Goal: Information Seeking & Learning: Learn about a topic

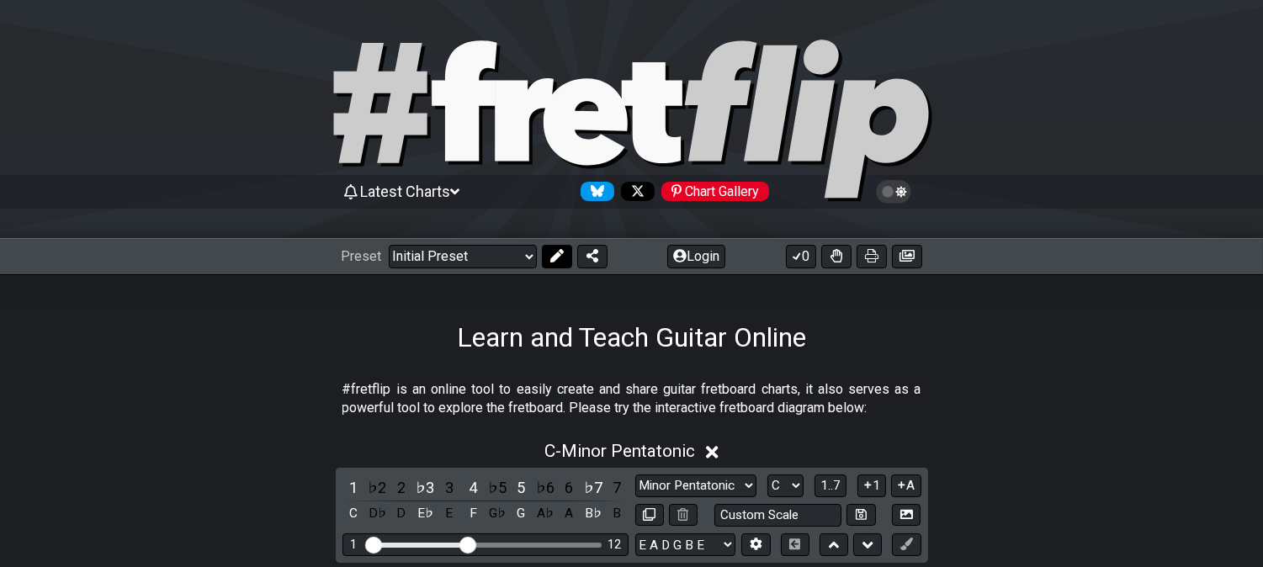
click at [552, 264] on button at bounding box center [557, 257] width 30 height 24
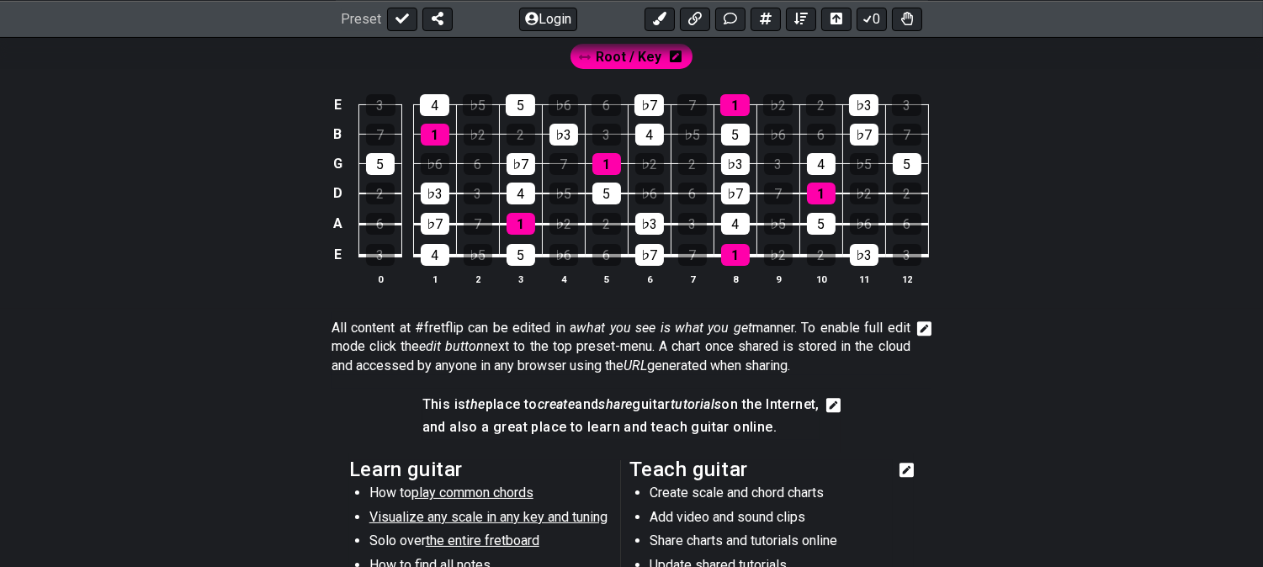
scroll to position [290, 0]
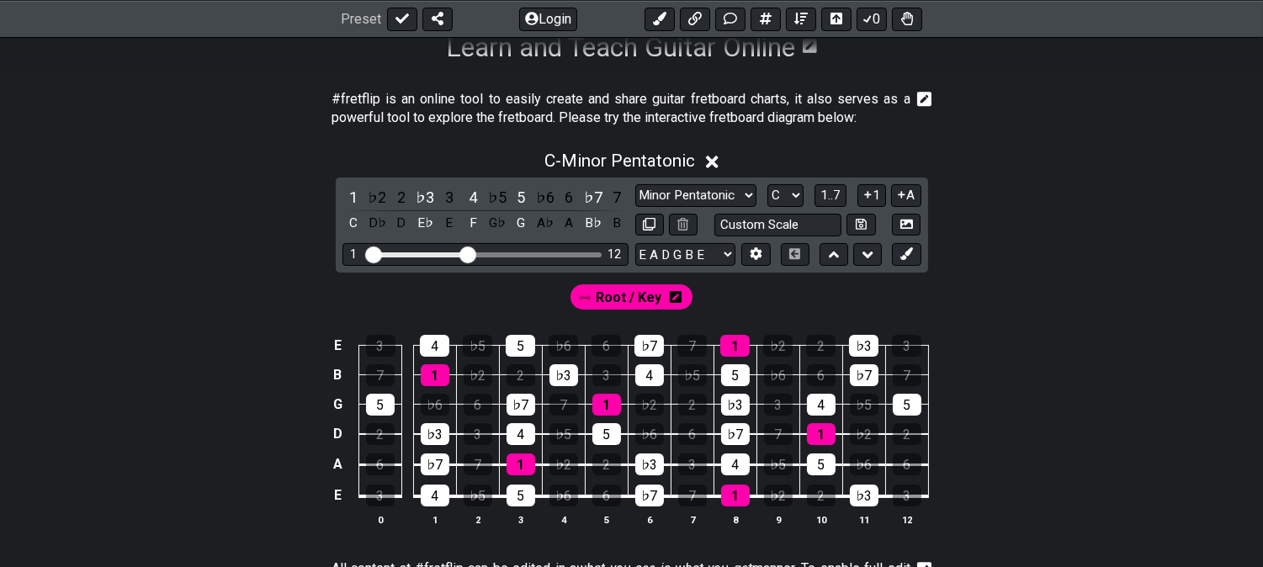
click at [468, 243] on div "1 12" at bounding box center [485, 254] width 286 height 23
drag, startPoint x: 486, startPoint y: 255, endPoint x: 554, endPoint y: 254, distance: 67.3
click at [551, 253] on input "Visible fret range" at bounding box center [485, 253] width 239 height 0
click at [554, 253] on input "Visible fret range" at bounding box center [485, 253] width 239 height 0
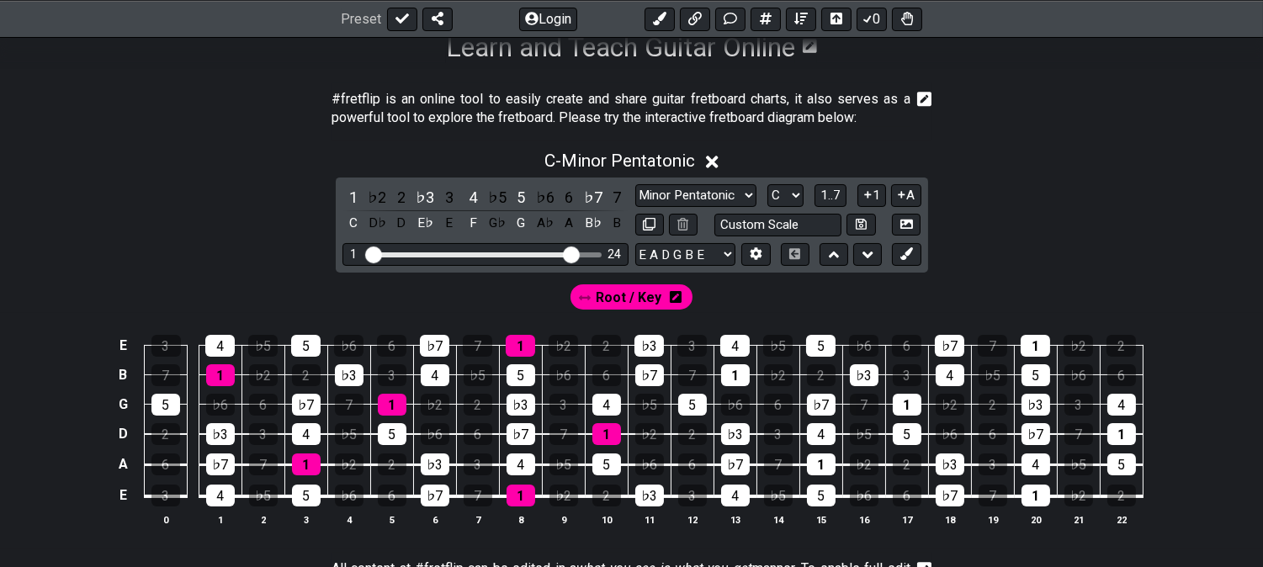
drag, startPoint x: 555, startPoint y: 251, endPoint x: 570, endPoint y: 251, distance: 15.1
click at [570, 253] on input "Visible fret range" at bounding box center [485, 253] width 239 height 0
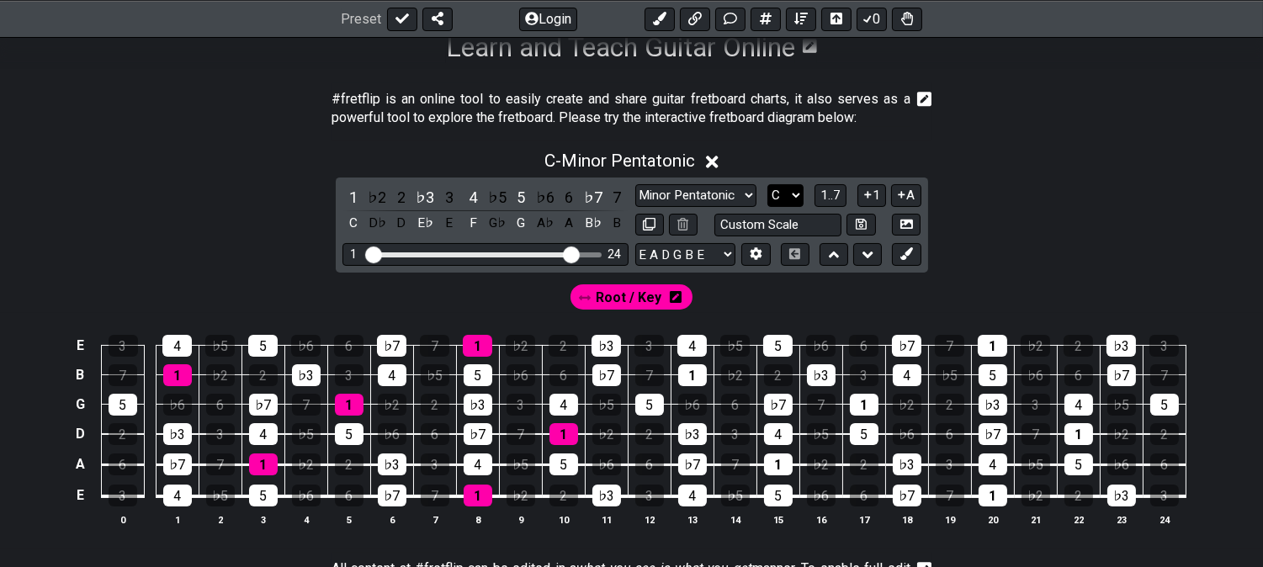
click at [785, 195] on select "A♭ A A♯ B♭ B C C♯ D♭ D D♯ E♭ E F F♯ G♭ G G♯" at bounding box center [785, 195] width 36 height 23
select select "A"
click at [767, 184] on select "A♭ A A♯ B♭ B C C♯ D♭ D D♯ E♭ E F F♯ G♭ G G♯" at bounding box center [785, 195] width 36 height 23
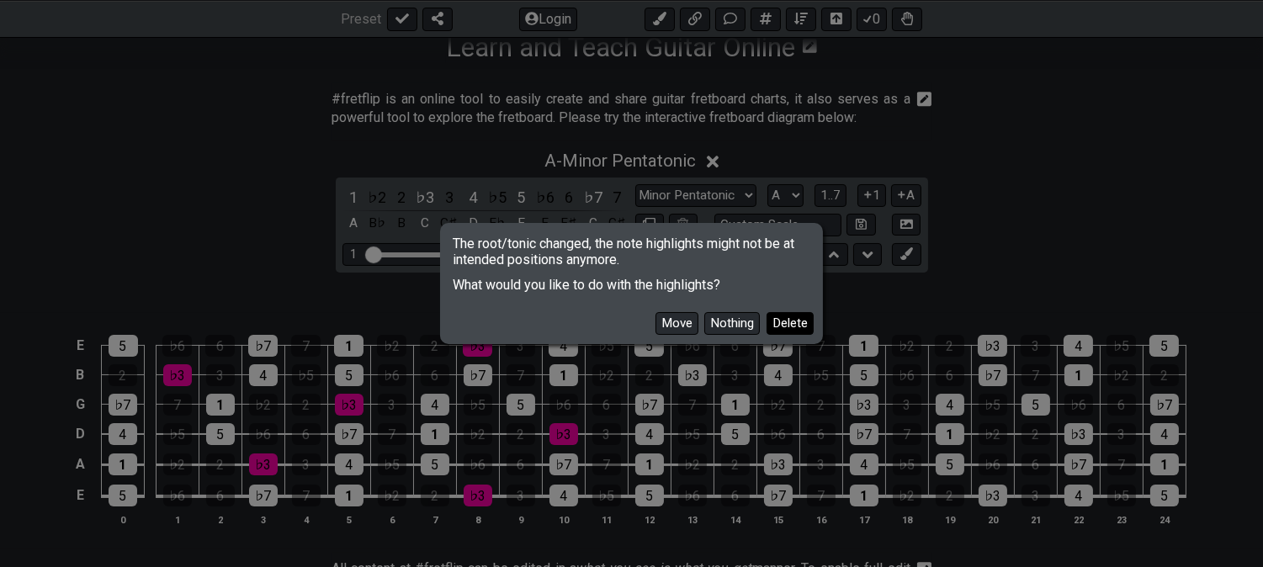
click at [781, 322] on button "Delete" at bounding box center [790, 323] width 47 height 23
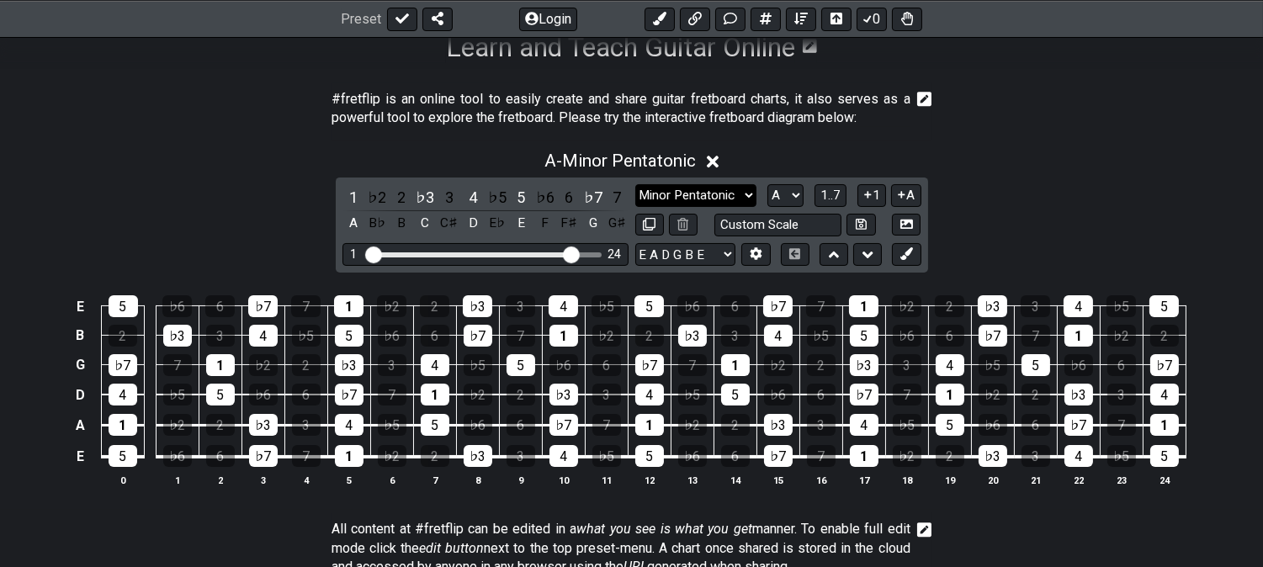
click at [655, 187] on select "Minor Pentatonic Click to edit Minor Pentatonic Major Pentatonic Minor Blues Ma…" at bounding box center [695, 195] width 121 height 23
click at [635, 184] on select "Minor Pentatonic Click to edit Minor Pentatonic Major Pentatonic Minor Blues Ma…" at bounding box center [695, 195] width 121 height 23
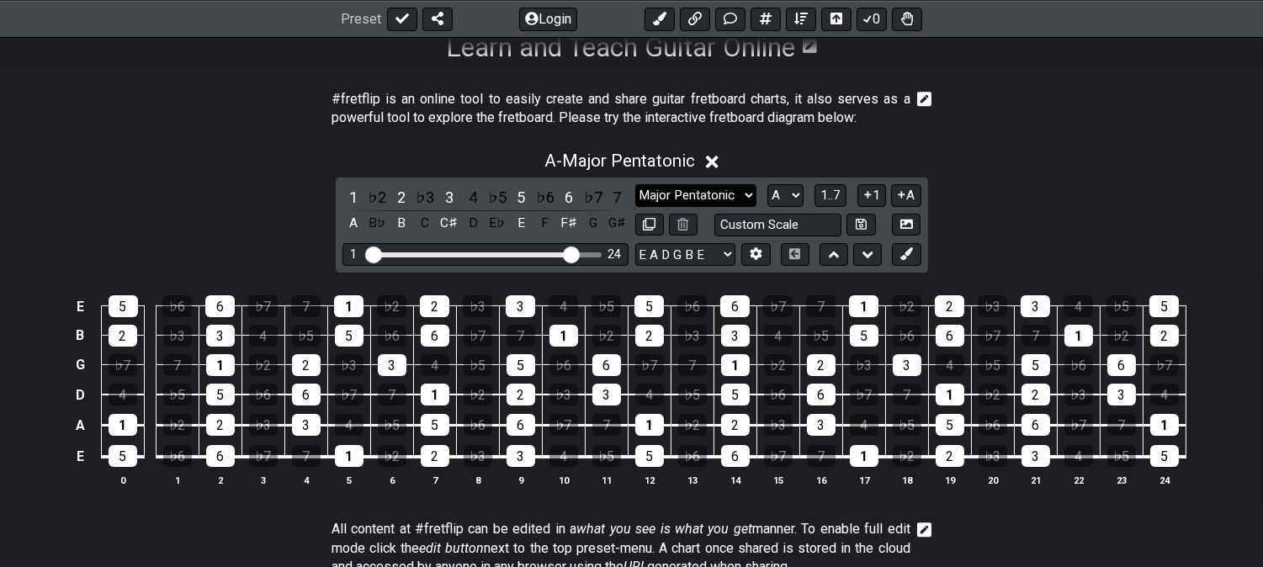
drag, startPoint x: 669, startPoint y: 192, endPoint x: 669, endPoint y: 202, distance: 10.1
click at [669, 192] on select "Minor Pentatonic Click to edit Minor Pentatonic Major Pentatonic Minor Blues Ma…" at bounding box center [695, 195] width 121 height 23
select select "Major / [PERSON_NAME]"
click at [635, 184] on select "Minor Pentatonic Click to edit Minor Pentatonic Major Pentatonic Minor Blues Ma…" at bounding box center [695, 195] width 121 height 23
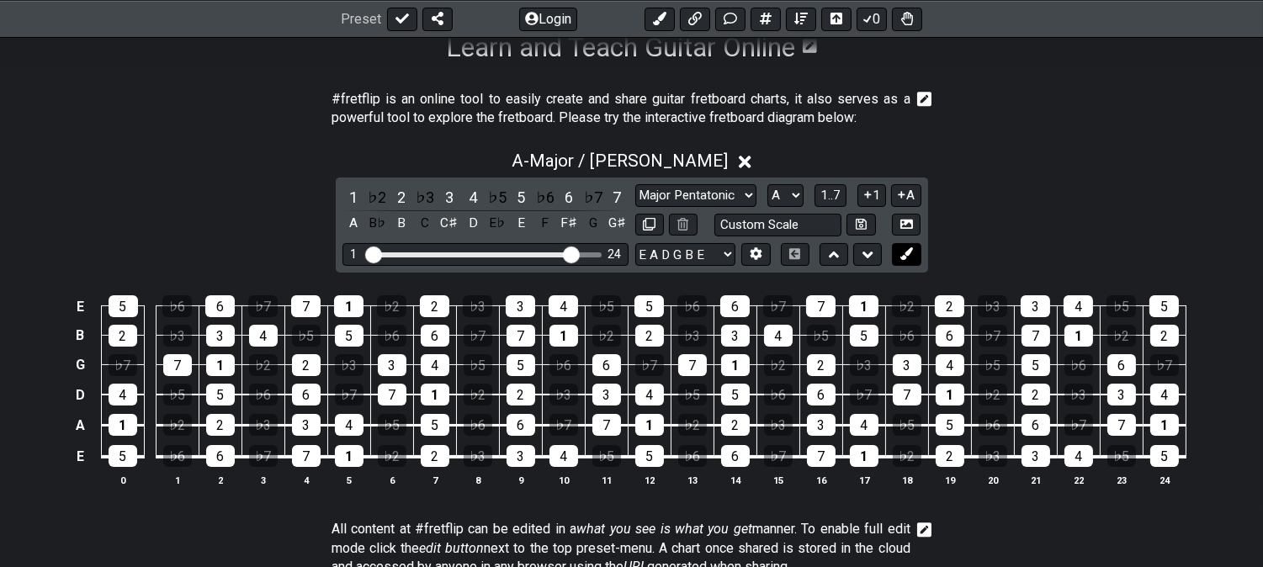
click at [910, 258] on icon at bounding box center [906, 253] width 13 height 13
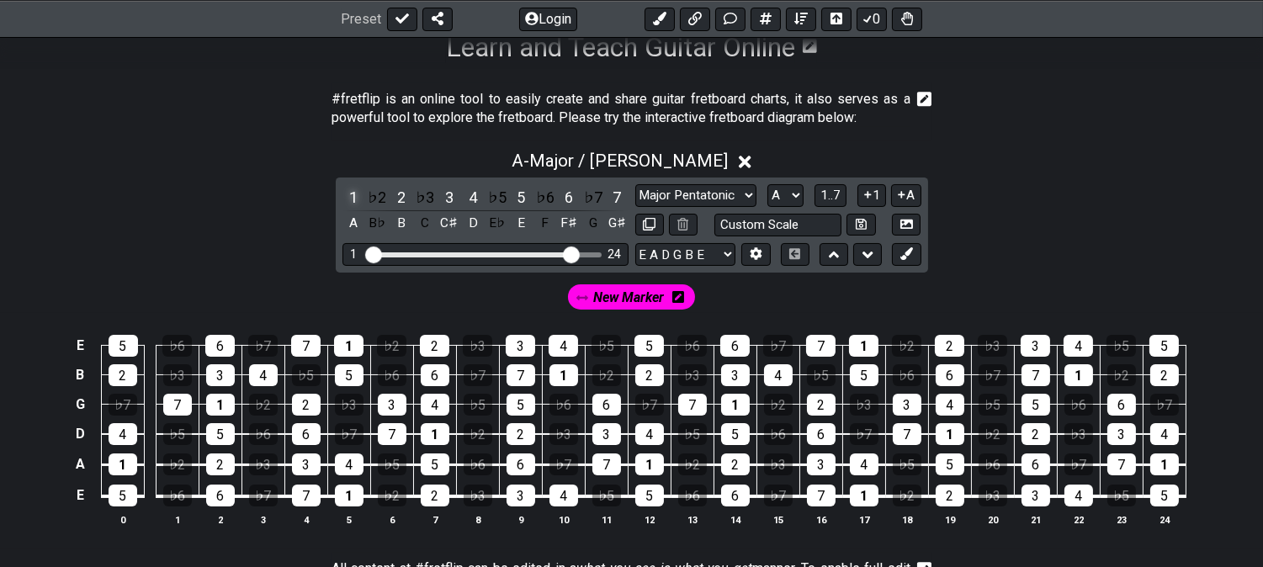
click at [353, 187] on div "1" at bounding box center [353, 197] width 22 height 23
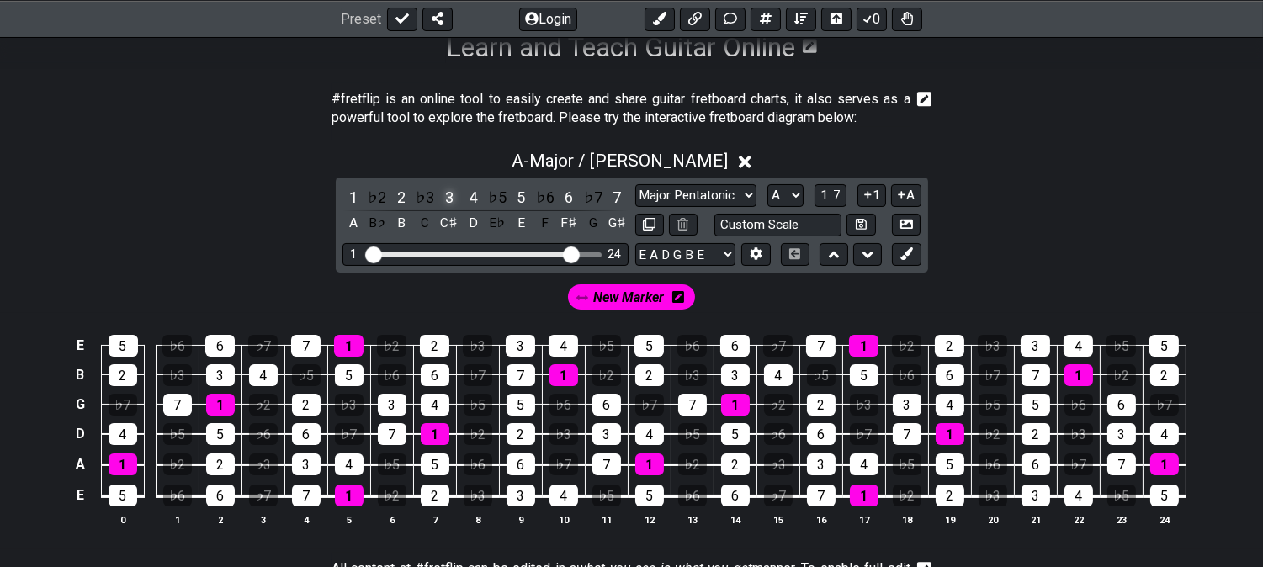
click at [448, 196] on div "3" at bounding box center [449, 197] width 22 height 23
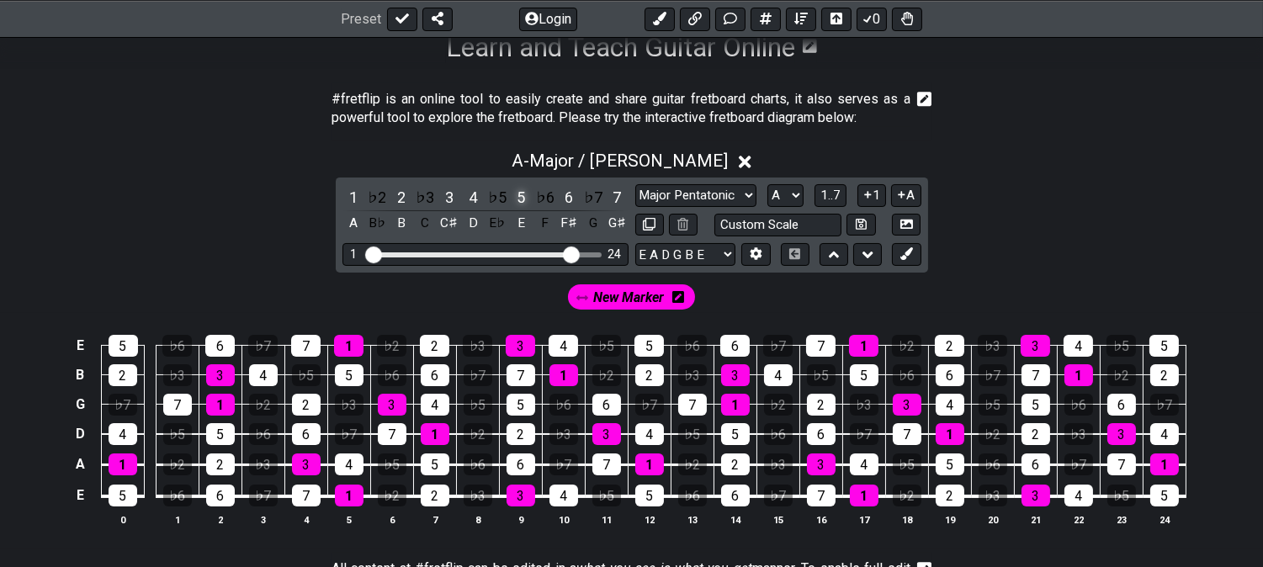
click at [520, 198] on div "5" at bounding box center [521, 197] width 22 height 23
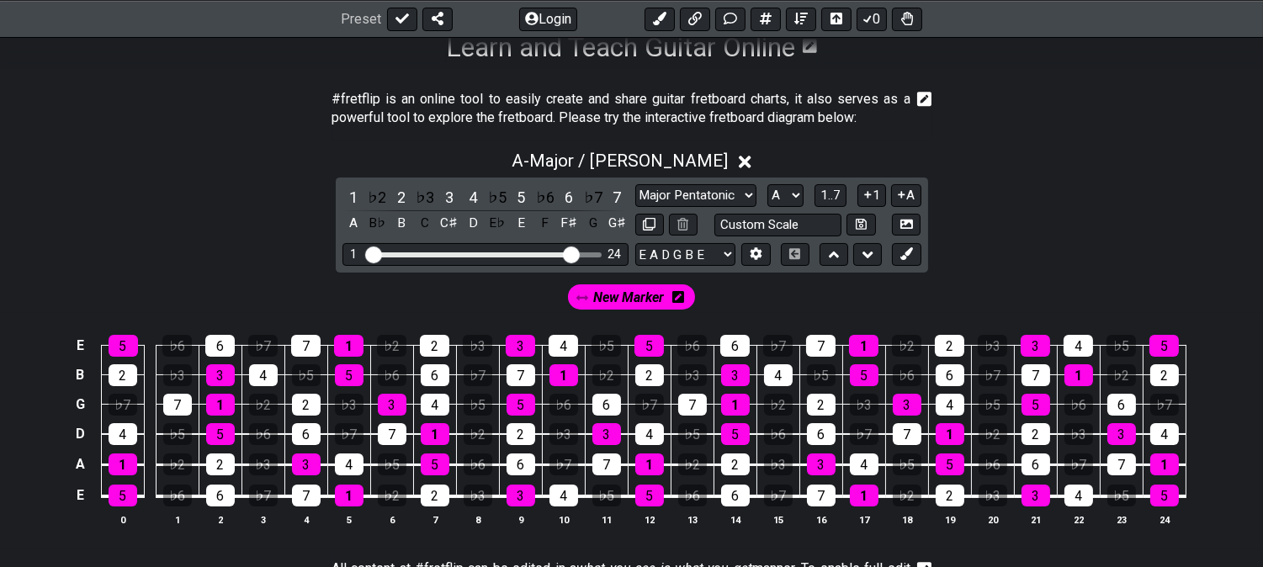
click at [615, 307] on span "New Marker" at bounding box center [629, 297] width 71 height 24
click at [648, 215] on button at bounding box center [649, 225] width 29 height 23
select select "Major / [PERSON_NAME]"
select select "A"
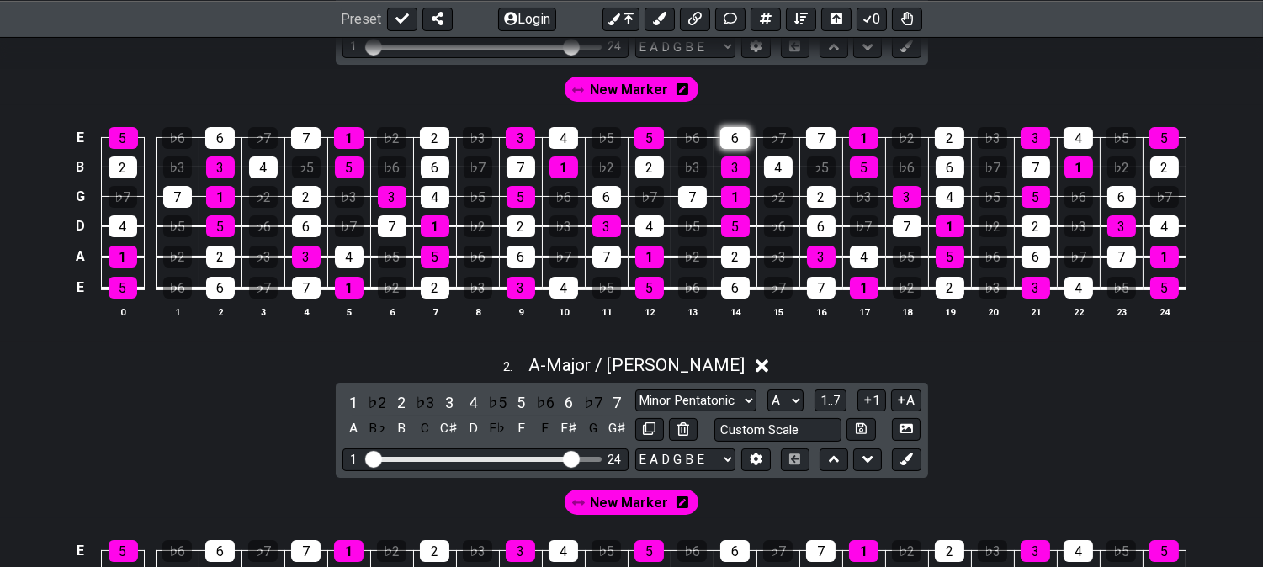
scroll to position [758, 0]
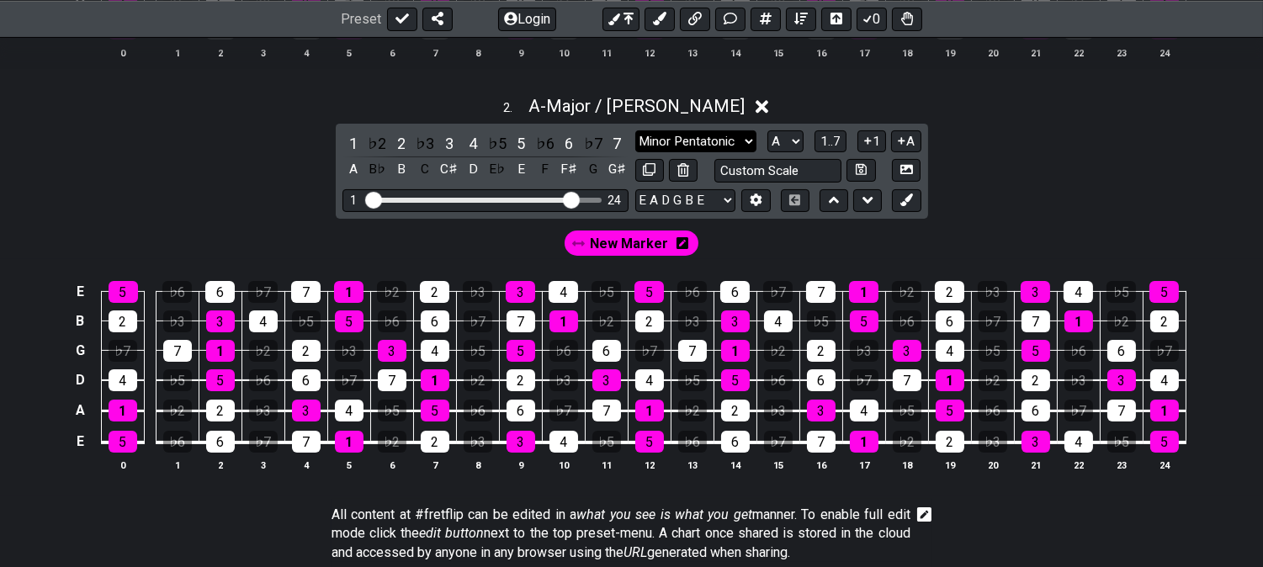
click at [687, 140] on select "Minor Pentatonic Click to edit Minor Pentatonic Major Pentatonic Minor Blues Ma…" at bounding box center [695, 141] width 121 height 23
click at [199, 164] on div "2 . A - Major / Ionian 1 ♭2 2 ♭3 3 4 ♭5 5 ♭6 6 ♭7 7 A B♭ B C C♯ D E♭ E F F♯ G G…" at bounding box center [631, 291] width 1263 height 410
click at [671, 135] on select "Minor Pentatonic Click to edit Minor Pentatonic Major Pentatonic Minor Blues Ma…" at bounding box center [695, 141] width 121 height 23
click at [682, 131] on select "Minor Pentatonic Click to edit Minor Pentatonic Major Pentatonic Minor Blues Ma…" at bounding box center [695, 141] width 121 height 23
click at [570, 139] on div "6" at bounding box center [569, 143] width 22 height 23
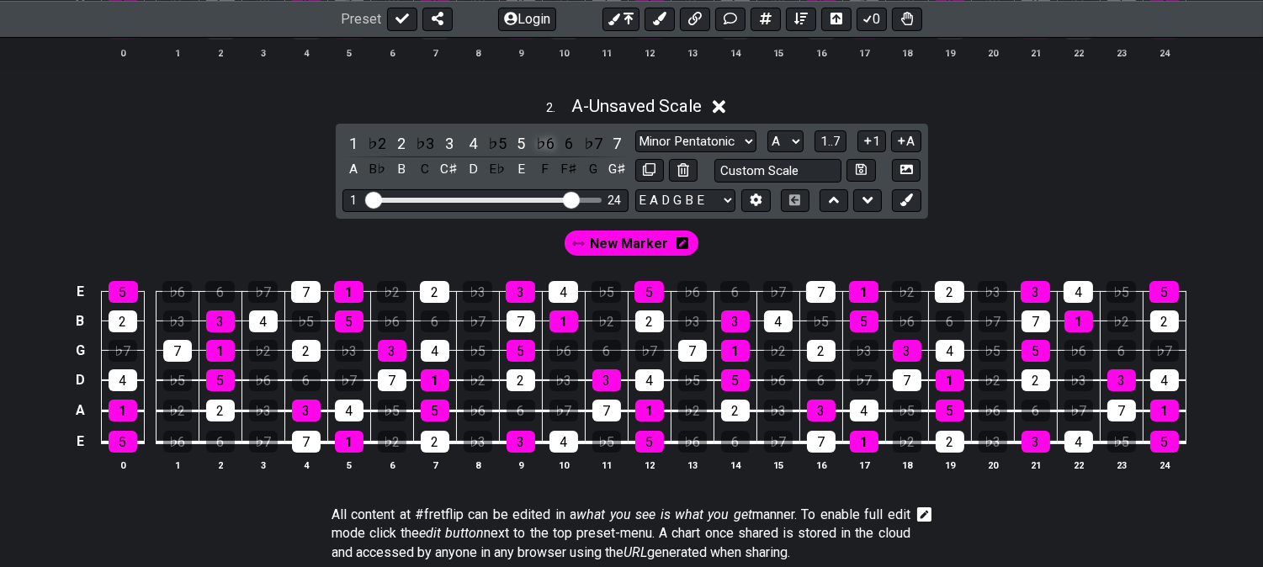
click at [545, 136] on div "♭6" at bounding box center [545, 143] width 22 height 23
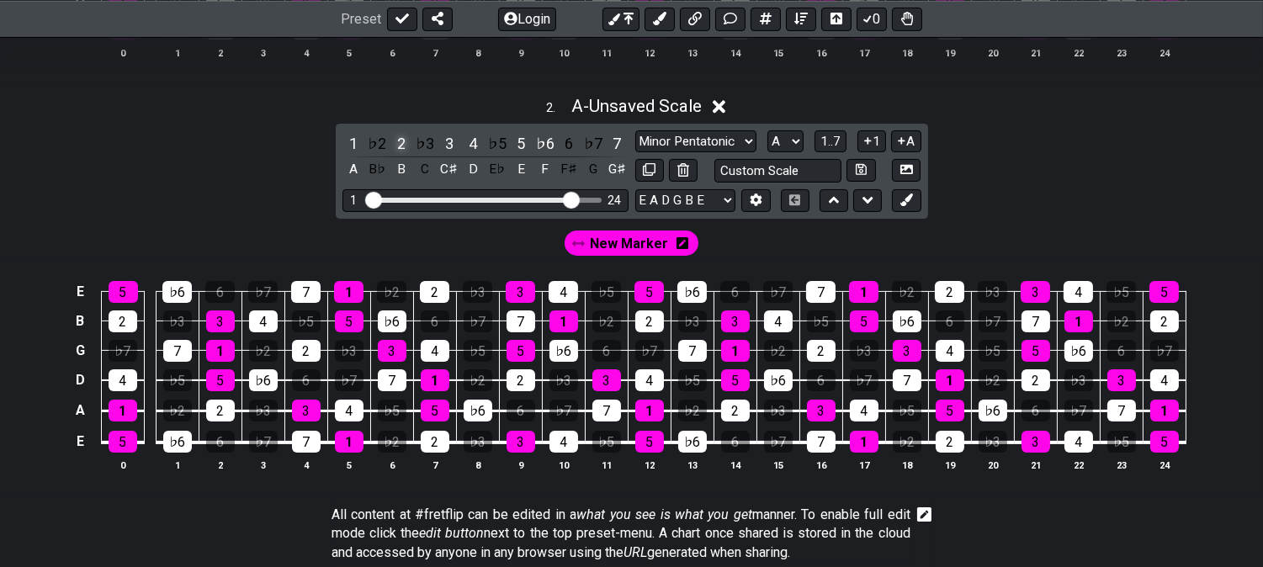
click at [399, 138] on div "2" at bounding box center [401, 143] width 22 height 23
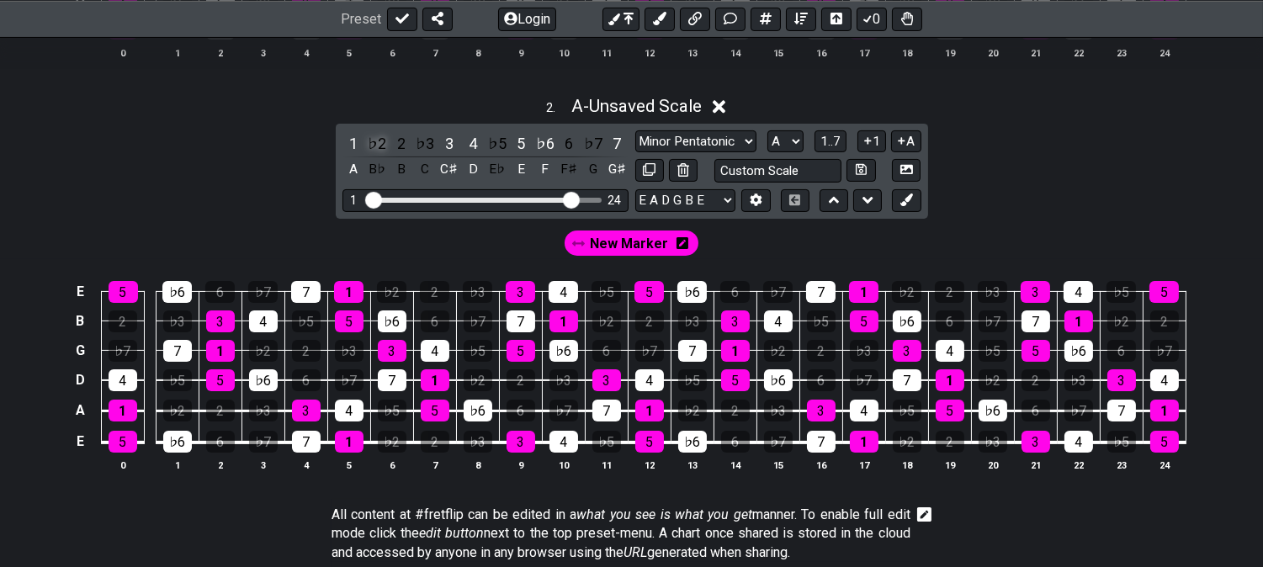
click at [375, 137] on div "♭2" at bounding box center [377, 143] width 22 height 23
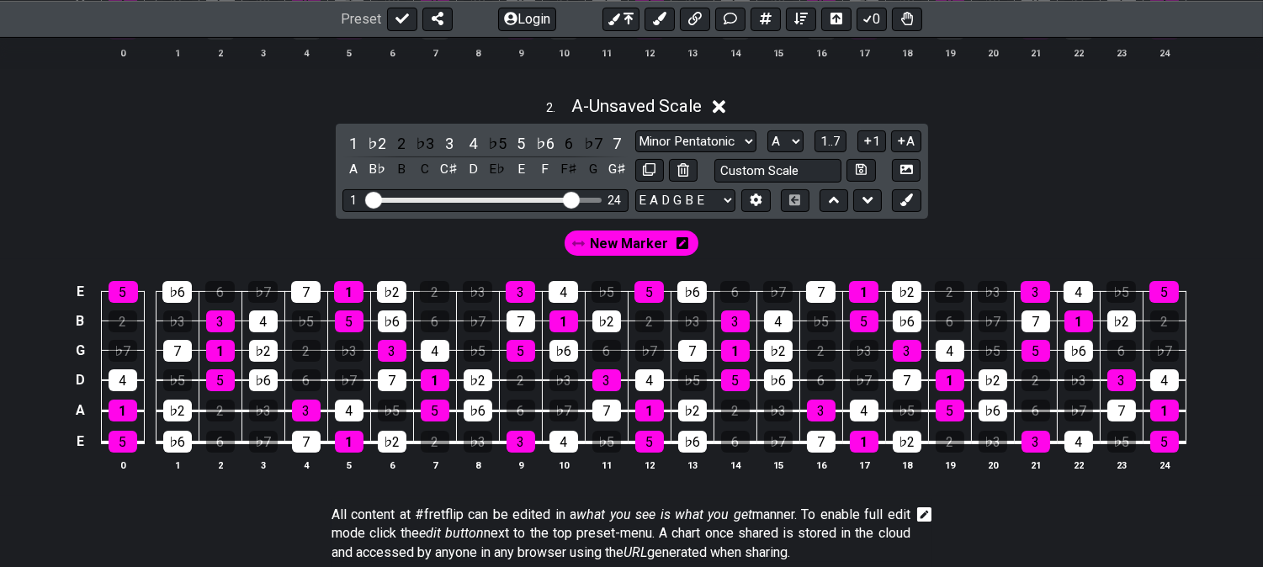
click at [611, 246] on span "New Marker" at bounding box center [629, 243] width 78 height 24
click at [629, 241] on span "New Marker" at bounding box center [629, 243] width 71 height 24
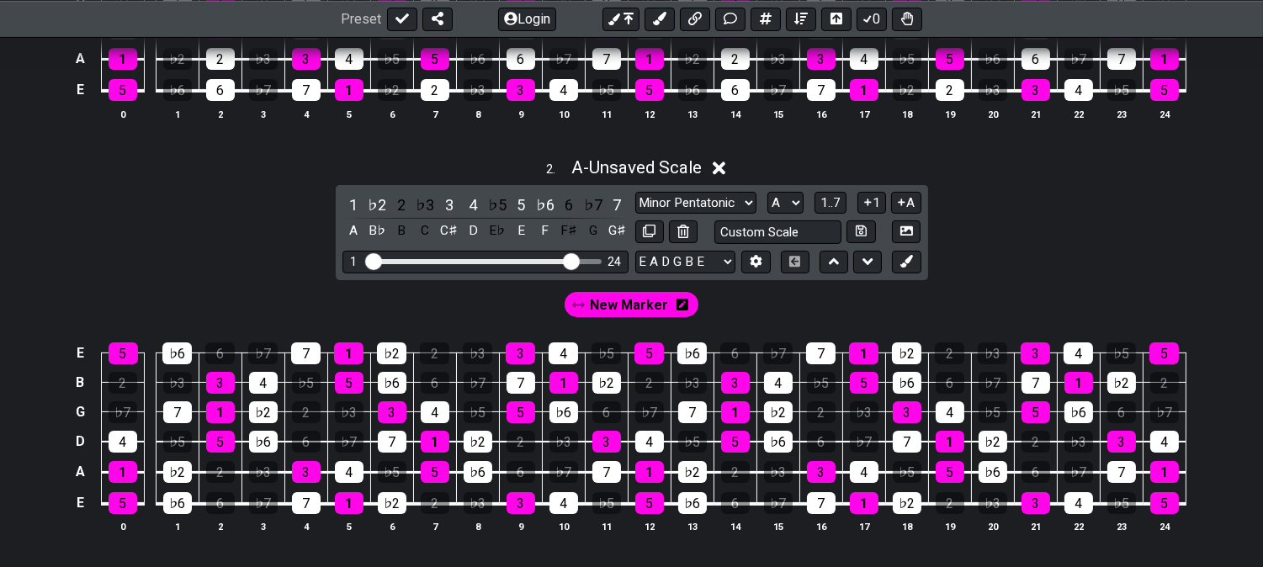
scroll to position [665, 0]
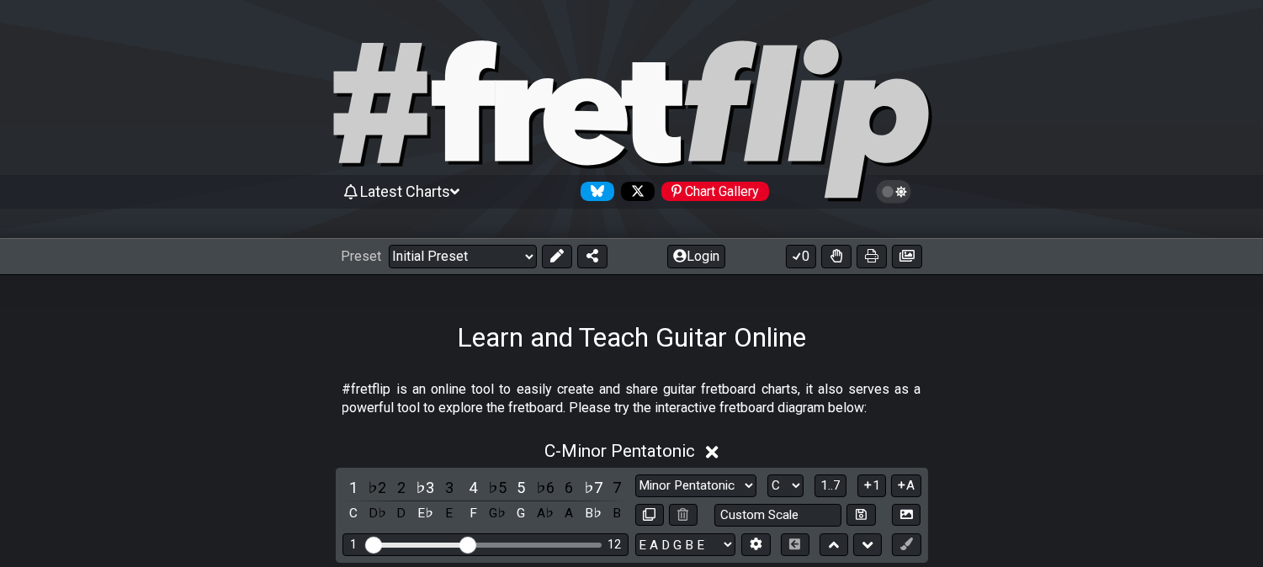
click at [450, 188] on span "Latest Charts" at bounding box center [405, 192] width 90 height 18
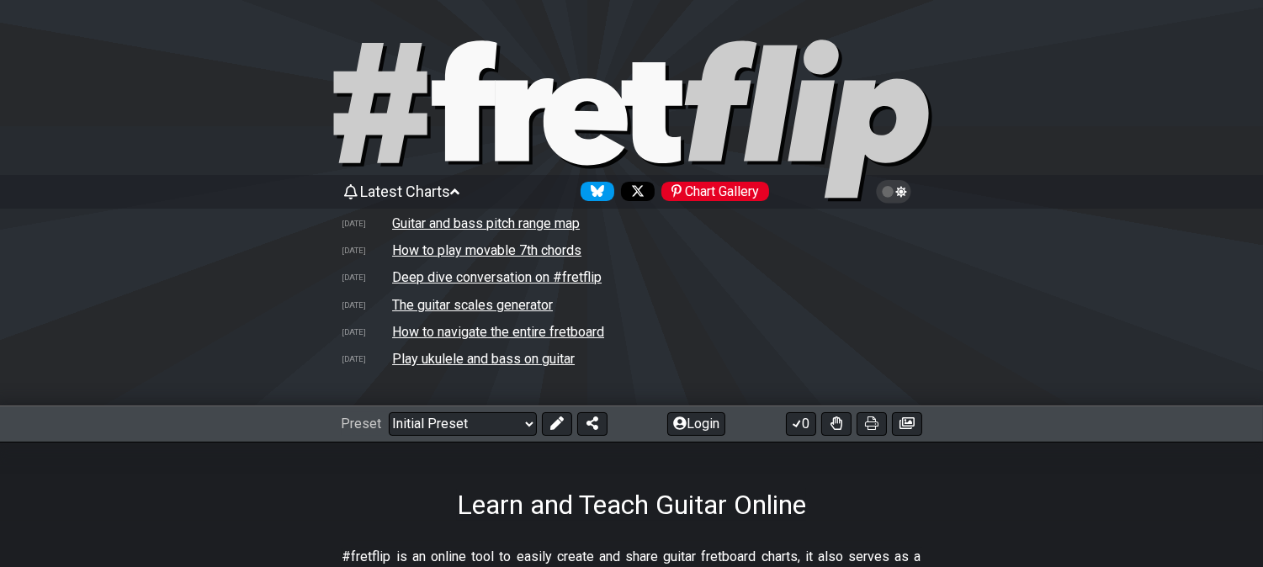
click at [195, 488] on div "Learn and Teach Guitar Online" at bounding box center [631, 481] width 1263 height 79
click at [417, 435] on select "Welcome to #fretflip! Initial Preset Custom Preset Minor Pentatonic Major Penta…" at bounding box center [463, 424] width 148 height 24
click at [389, 417] on select "Welcome to #fretflip! Initial Preset Custom Preset Minor Pentatonic Major Penta…" at bounding box center [463, 424] width 148 height 24
select select "/3nps-caged-shapes"
select select "A"
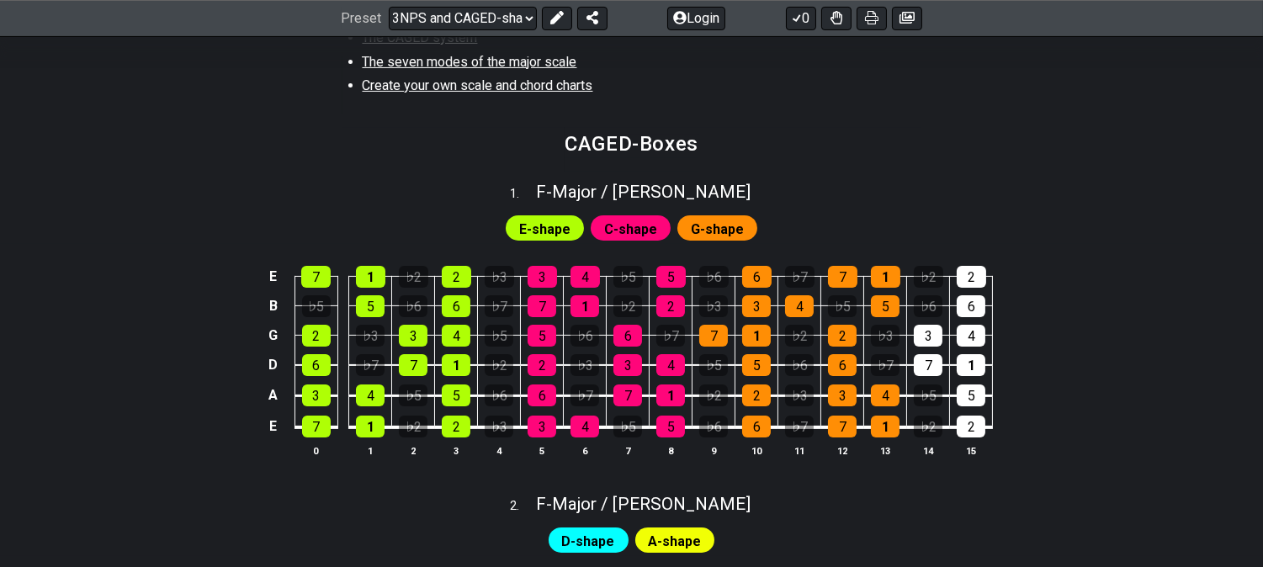
scroll to position [841, 0]
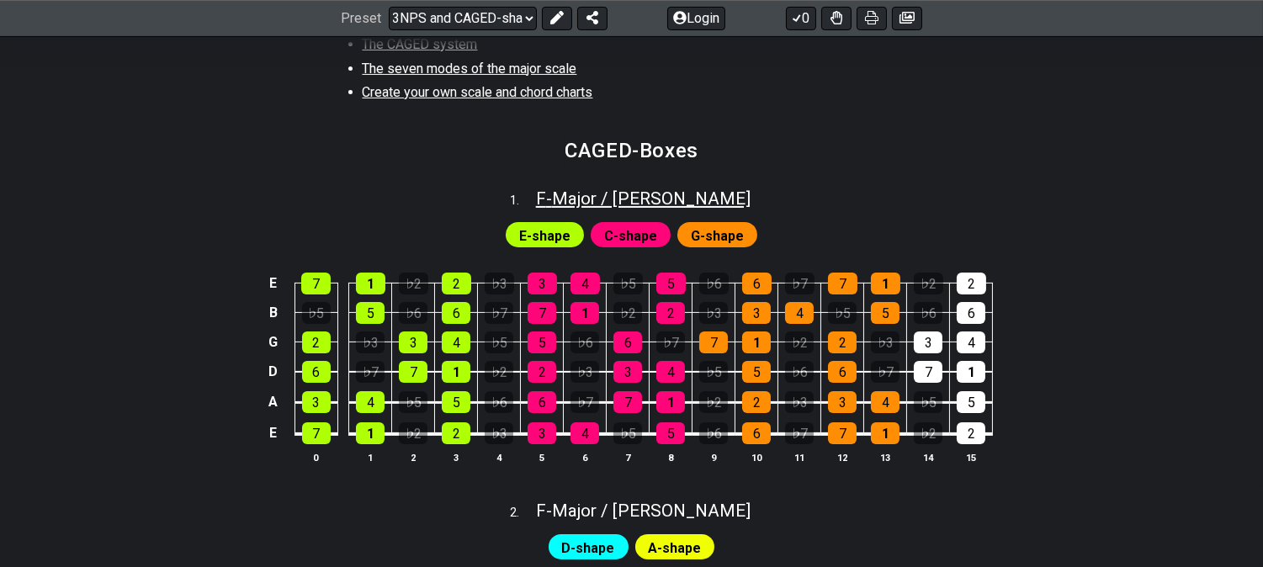
click at [667, 199] on span "F - Major / Ionian" at bounding box center [643, 198] width 215 height 20
select select "F"
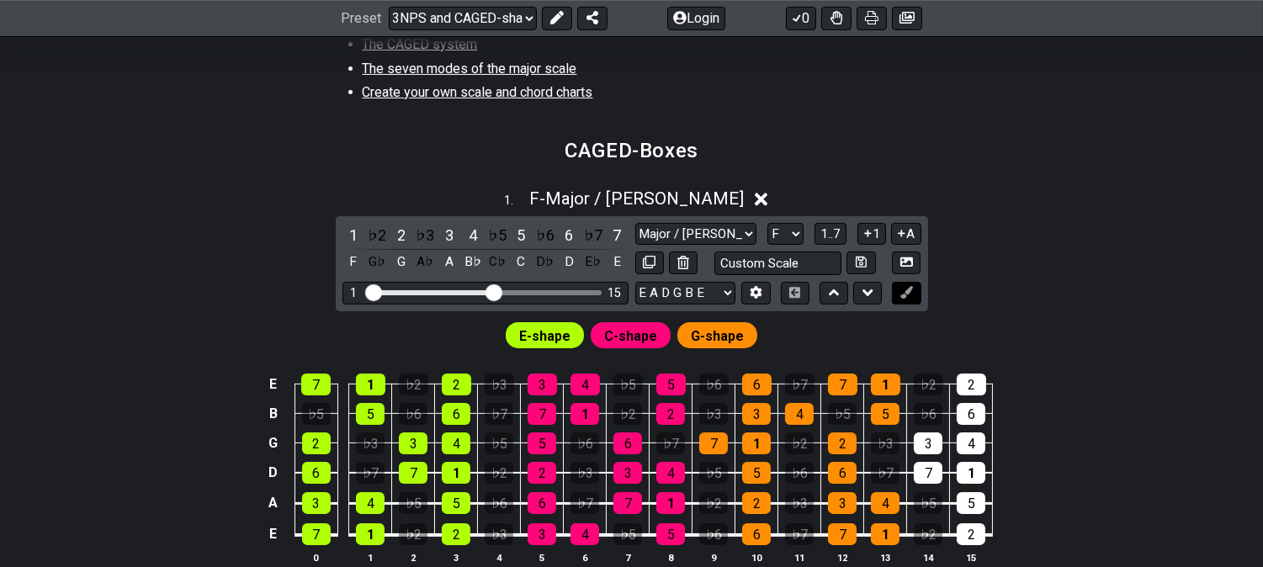
click at [907, 299] on icon at bounding box center [906, 292] width 13 height 13
click at [906, 299] on icon at bounding box center [906, 292] width 13 height 13
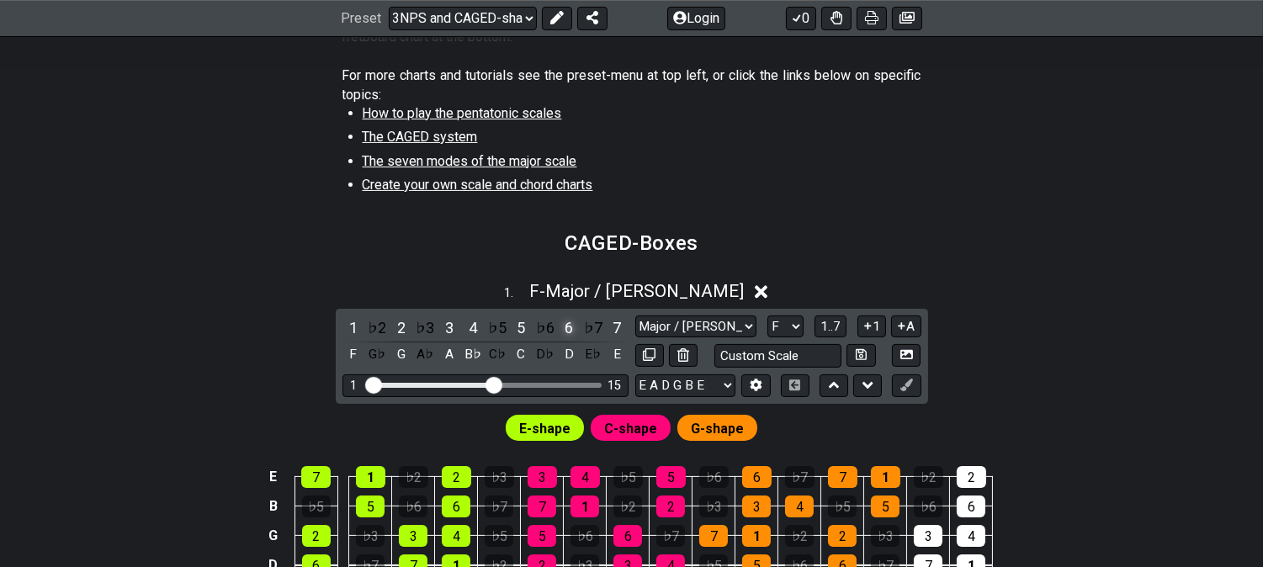
scroll to position [747, 0]
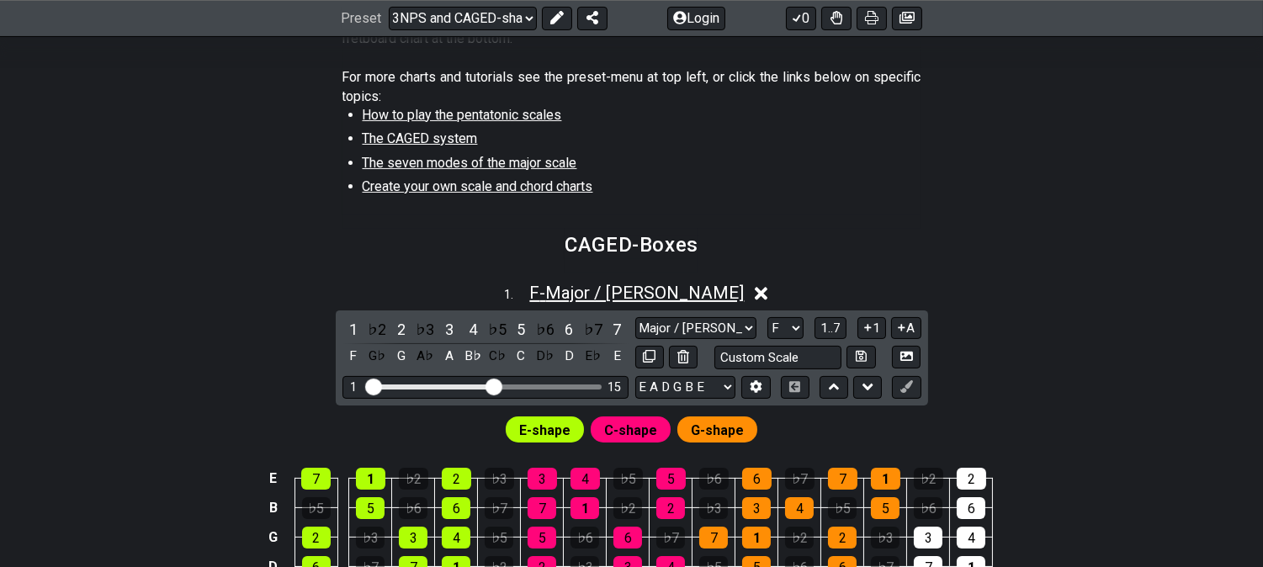
click at [614, 295] on span "F - Major / Ionian" at bounding box center [636, 293] width 215 height 20
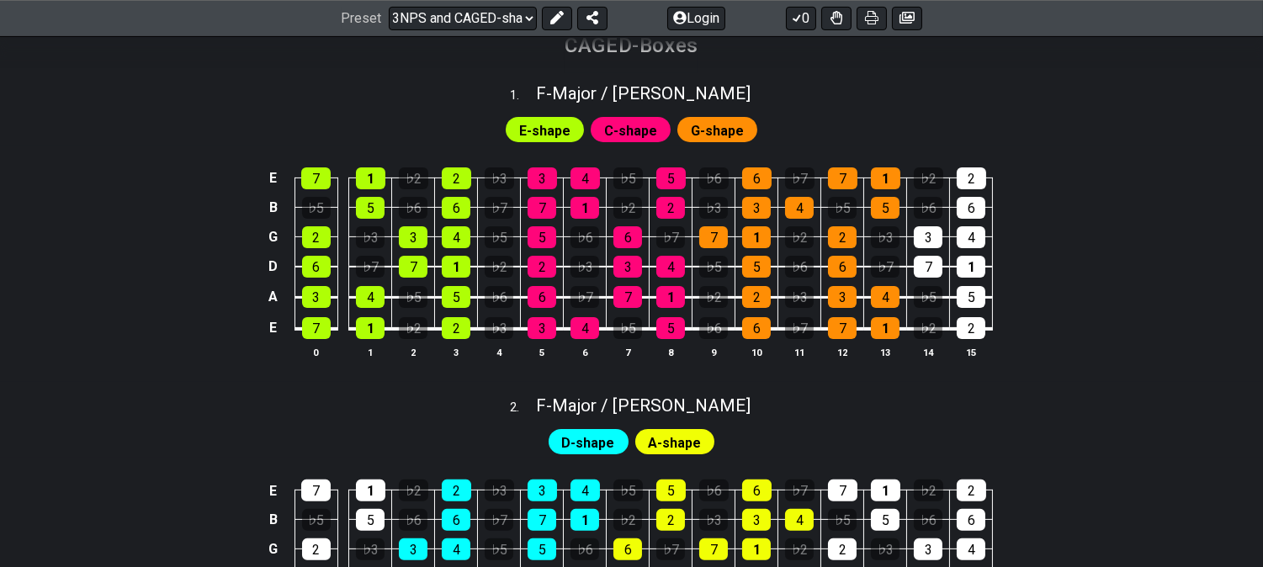
scroll to position [1028, 0]
